Goal: Task Accomplishment & Management: Manage account settings

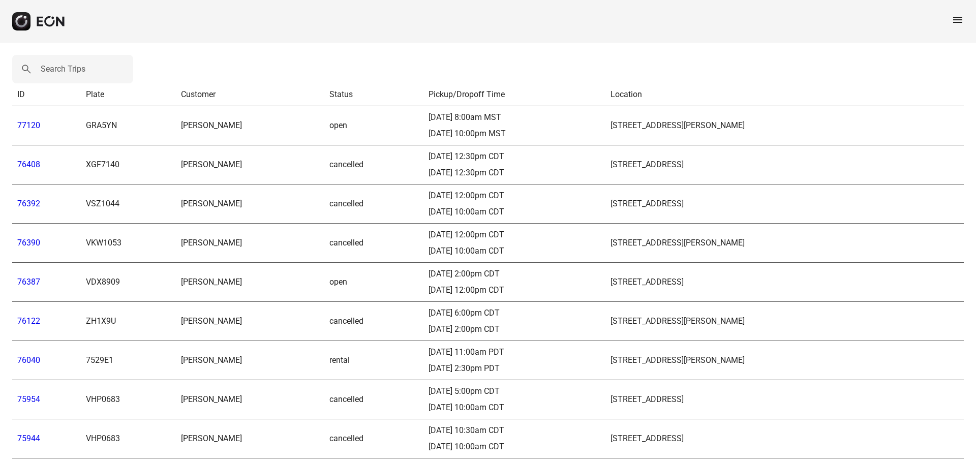
click at [31, 124] on link "77120" at bounding box center [28, 126] width 23 height 10
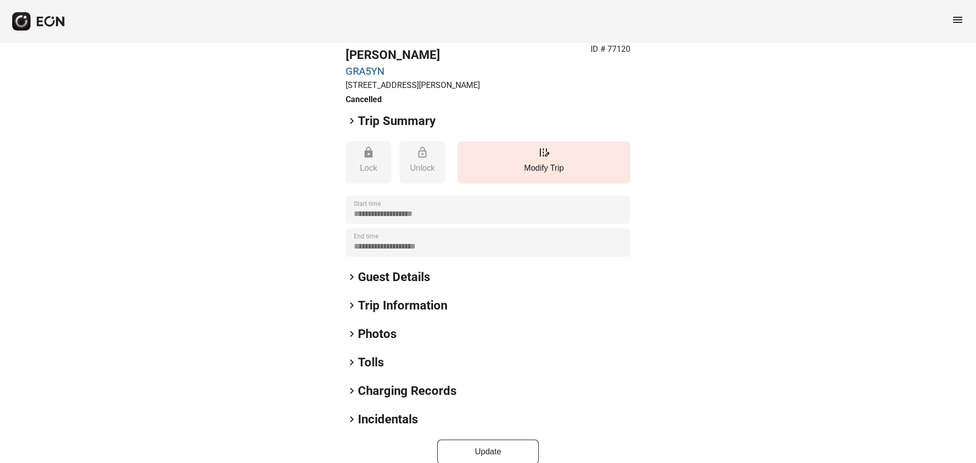
scroll to position [44, 0]
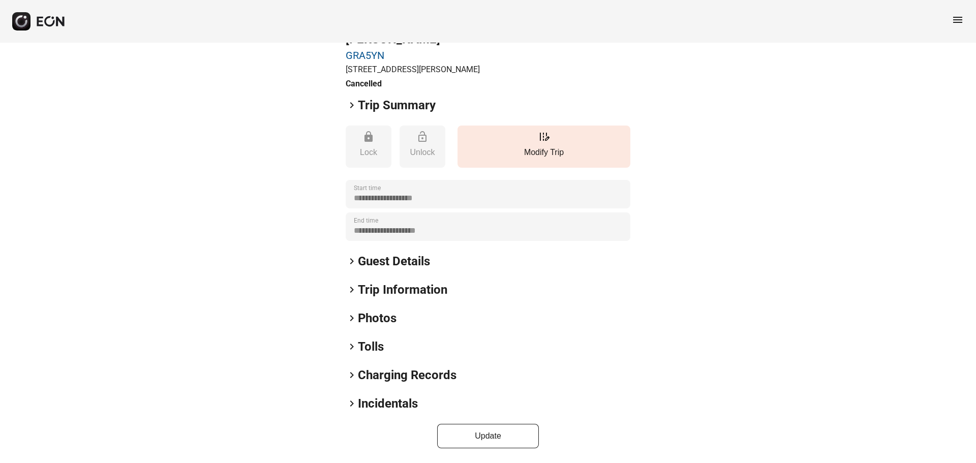
click at [350, 266] on span "keyboard_arrow_right" at bounding box center [352, 261] width 12 height 12
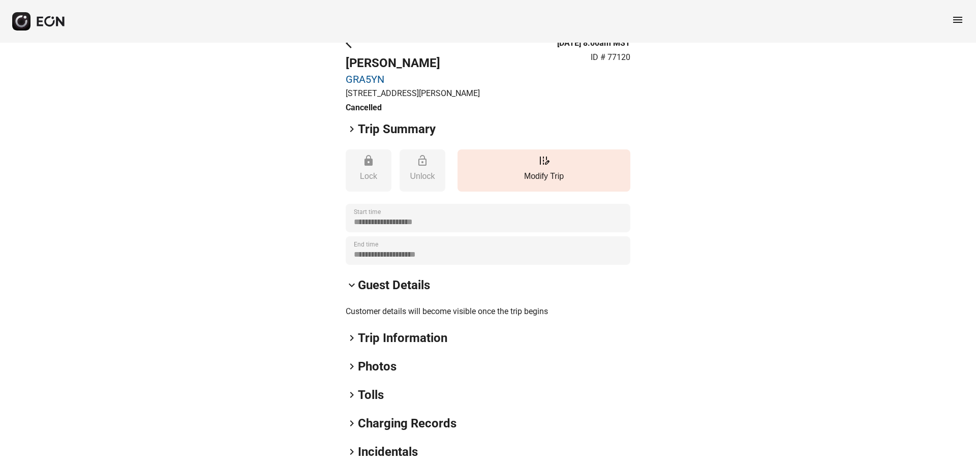
scroll to position [0, 0]
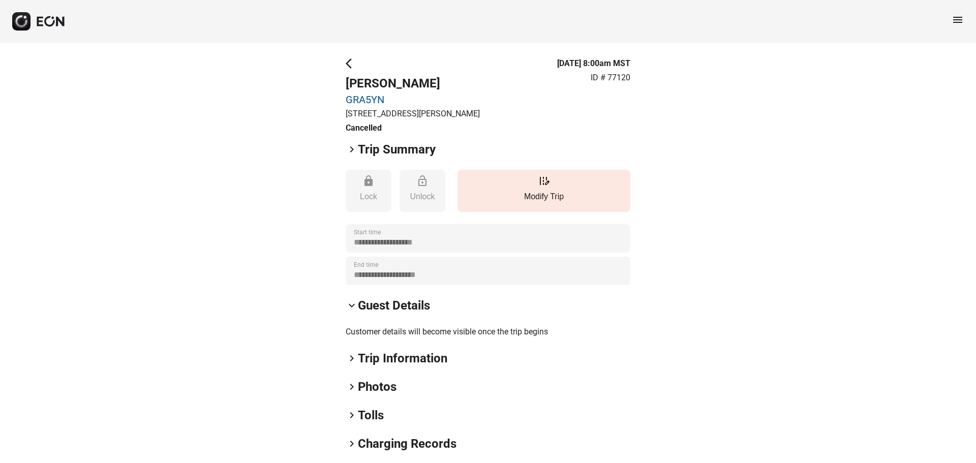
click at [353, 63] on span "arrow_back_ios" at bounding box center [352, 63] width 12 height 12
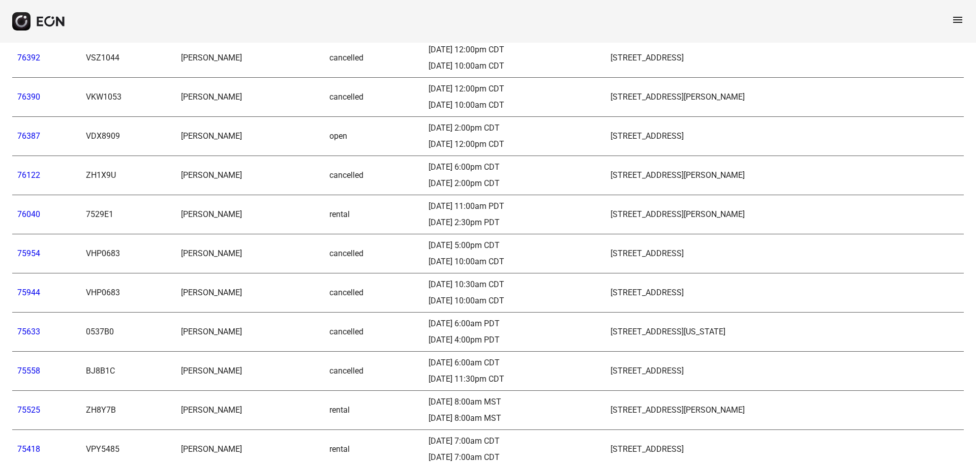
scroll to position [203, 0]
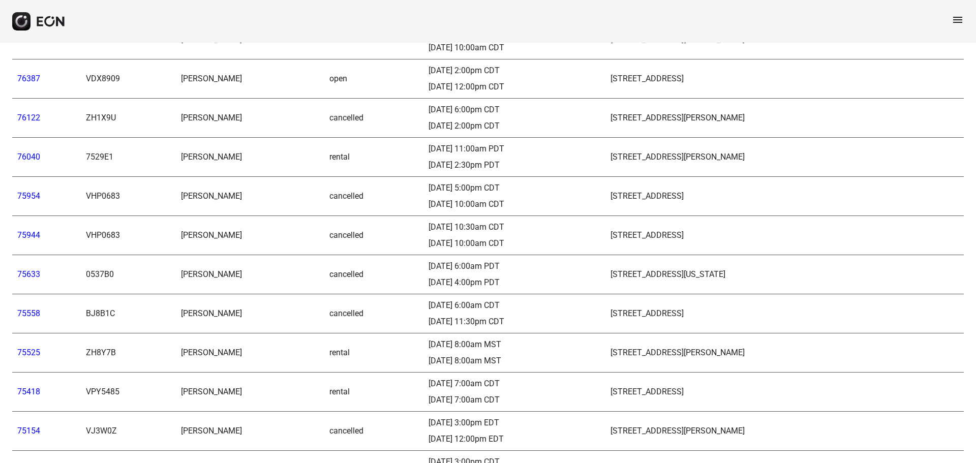
click at [25, 238] on link "75944" at bounding box center [28, 235] width 23 height 10
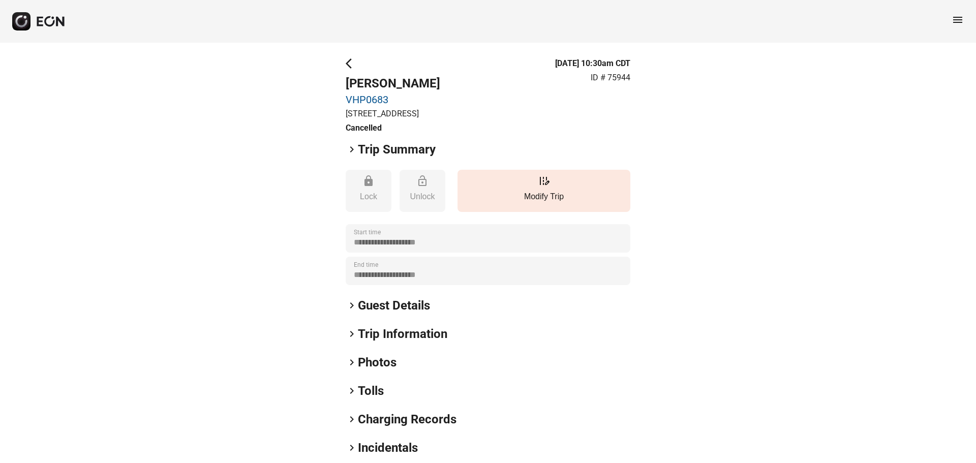
click at [352, 302] on span "keyboard_arrow_right" at bounding box center [352, 305] width 12 height 12
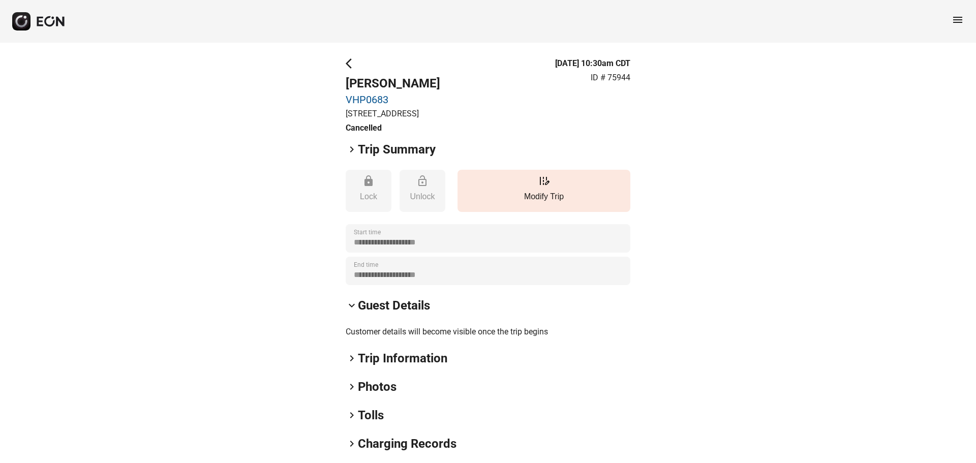
click at [350, 68] on span "arrow_back_ios" at bounding box center [352, 63] width 12 height 12
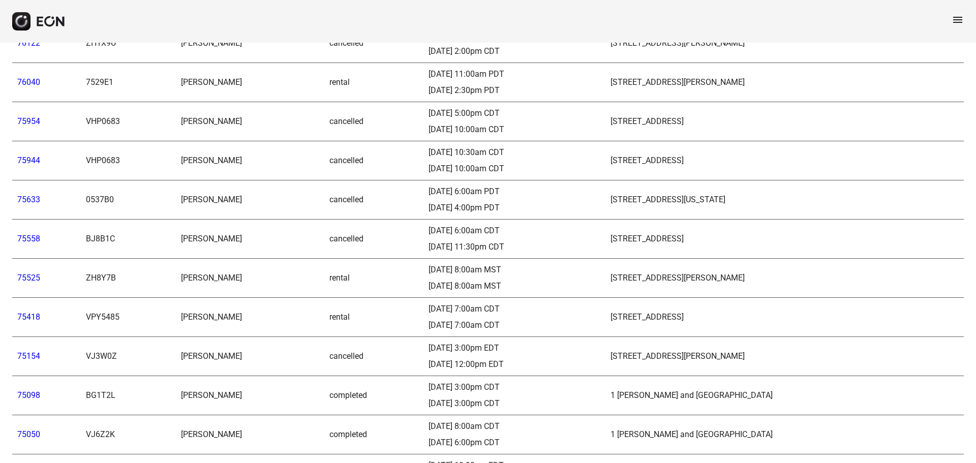
scroll to position [305, 0]
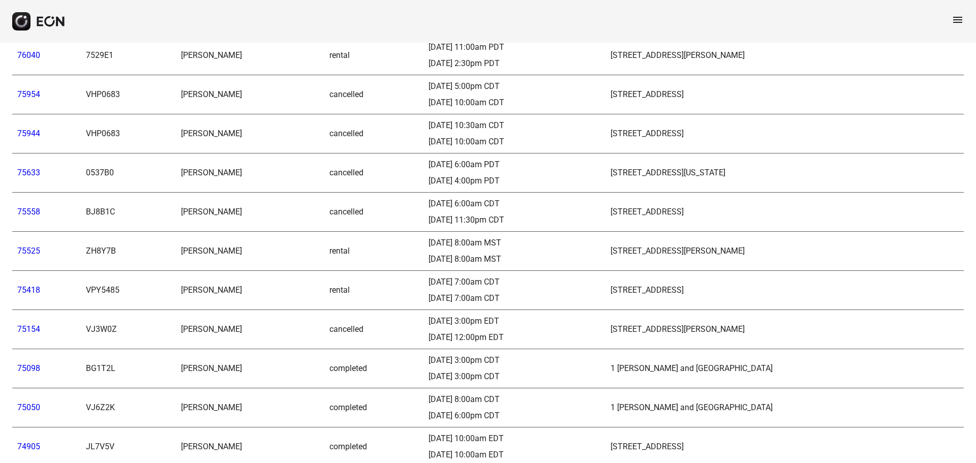
click at [32, 255] on link "75525" at bounding box center [28, 251] width 23 height 10
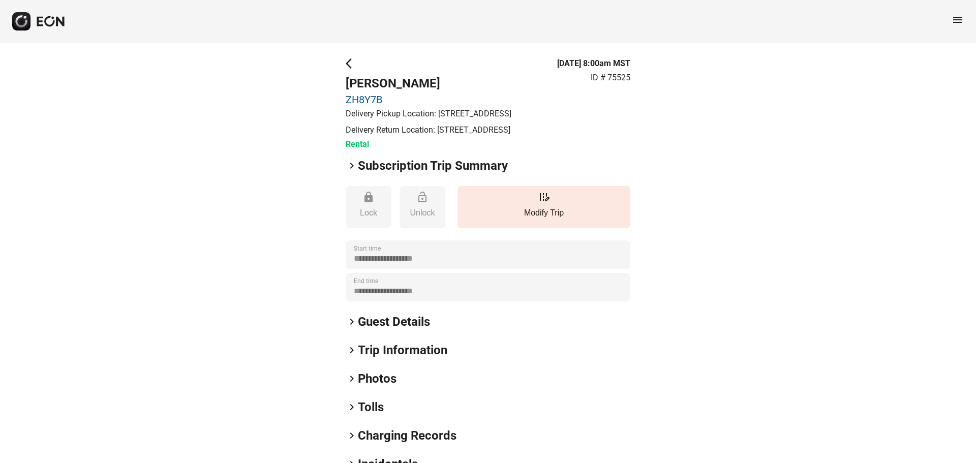
click at [376, 330] on h2 "Guest Details" at bounding box center [394, 322] width 72 height 16
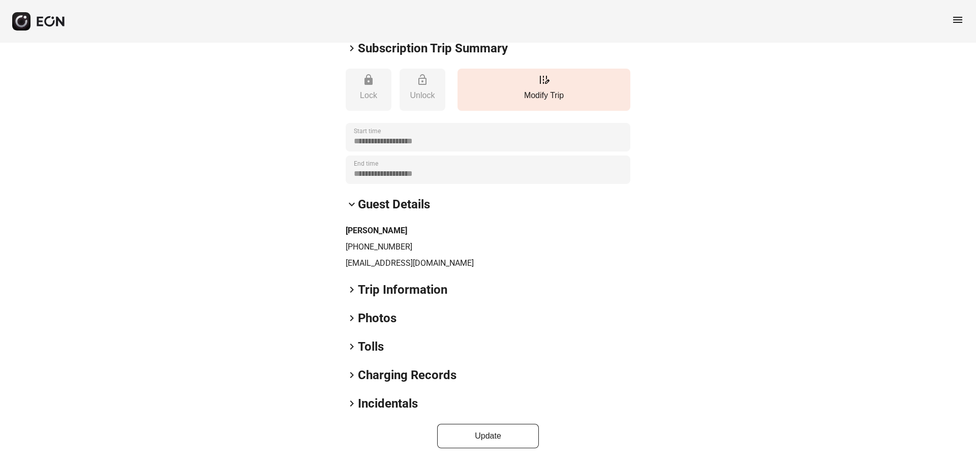
scroll to position [142, 0]
click at [356, 286] on span "keyboard_arrow_right" at bounding box center [352, 290] width 12 height 12
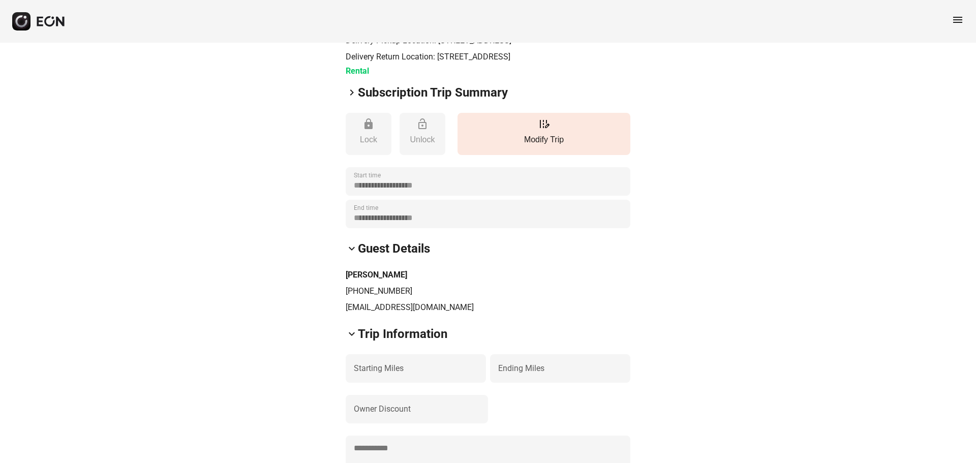
scroll to position [0, 0]
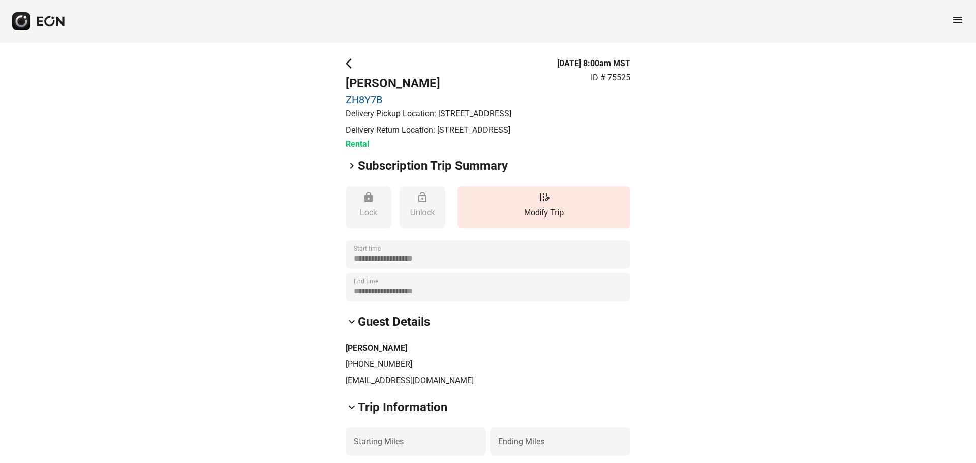
click at [961, 18] on span "menu" at bounding box center [958, 20] width 12 height 12
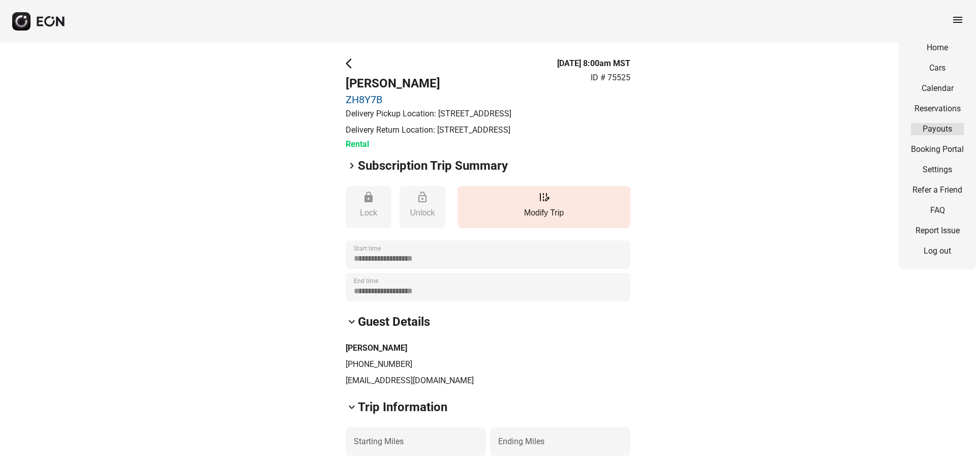
click at [926, 134] on link "Payouts" at bounding box center [937, 129] width 53 height 12
